Goal: Task Accomplishment & Management: Complete application form

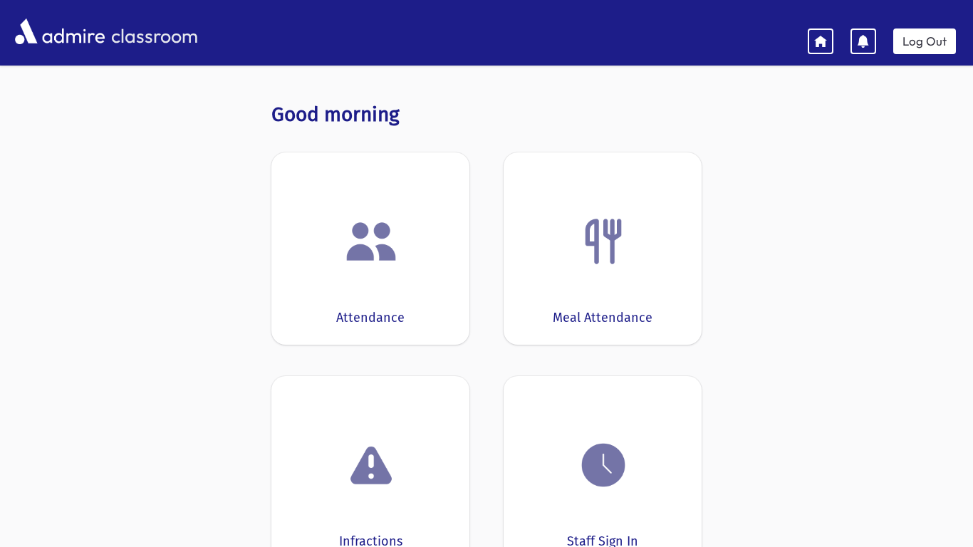
click at [412, 239] on div at bounding box center [370, 241] width 154 height 54
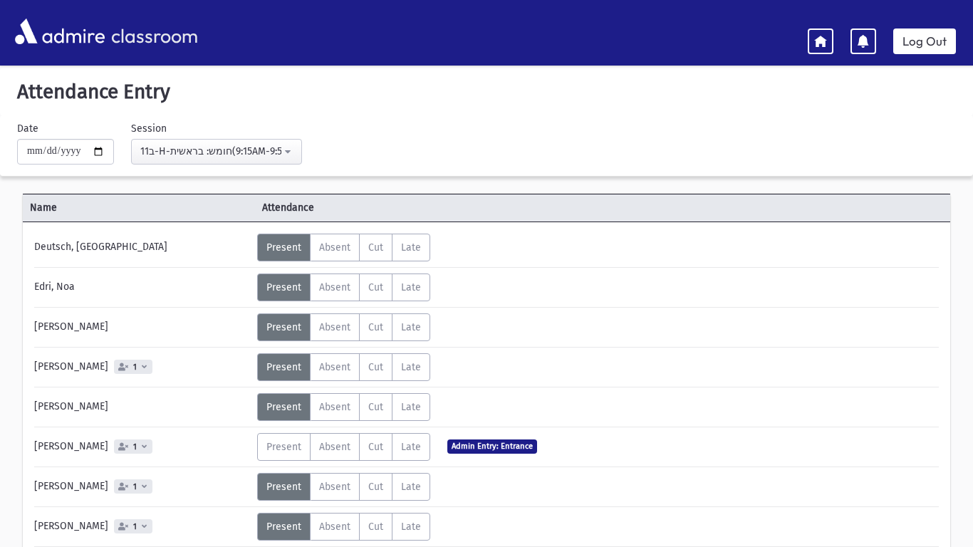
click at [412, 239] on label "Late L" at bounding box center [411, 248] width 38 height 28
click at [335, 326] on span "Absent" at bounding box center [334, 327] width 31 height 12
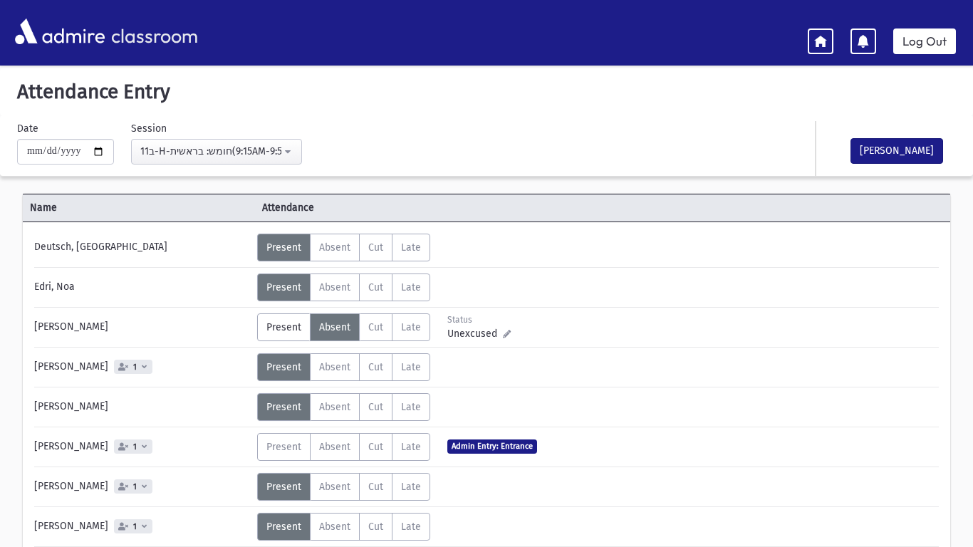
click at [538, 339] on div "Status Unexcused Admin: Present P Absent A C" at bounding box center [596, 327] width 679 height 28
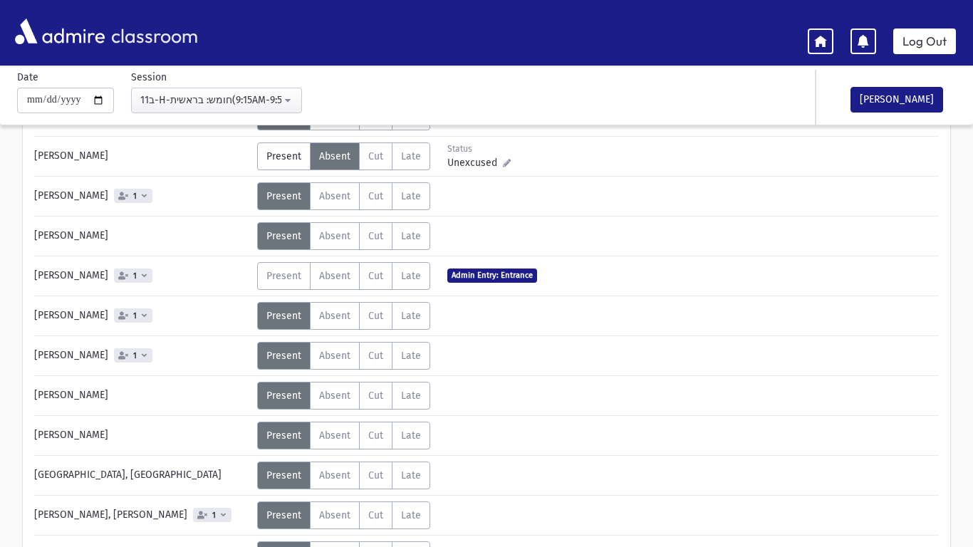
scroll to position [199, 0]
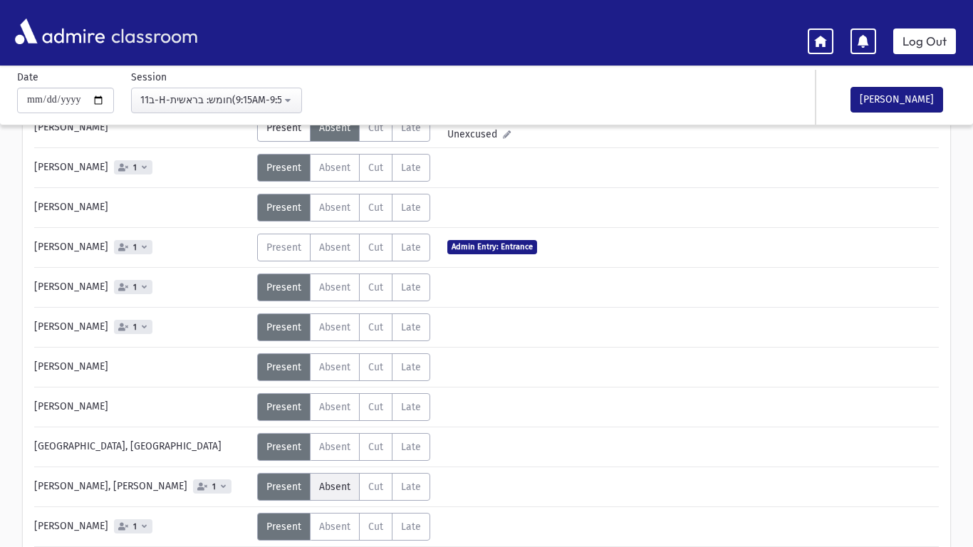
click at [338, 483] on span "Absent" at bounding box center [334, 487] width 31 height 12
click at [542, 485] on div "Status Unexcused Admin: Present P Absent A C" at bounding box center [596, 487] width 679 height 28
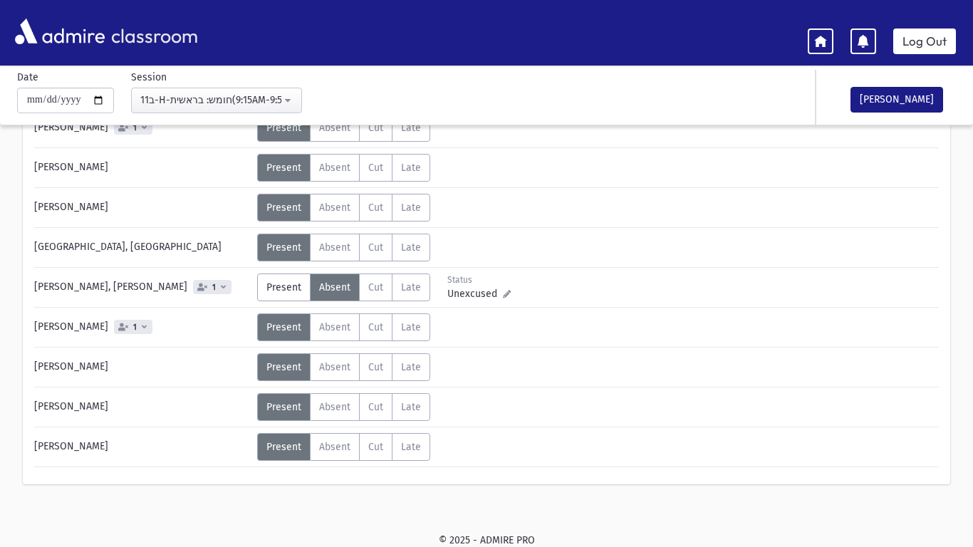
scroll to position [399, 0]
click at [899, 98] on button "[PERSON_NAME]" at bounding box center [896, 100] width 93 height 26
